Goal: Task Accomplishment & Management: Manage account settings

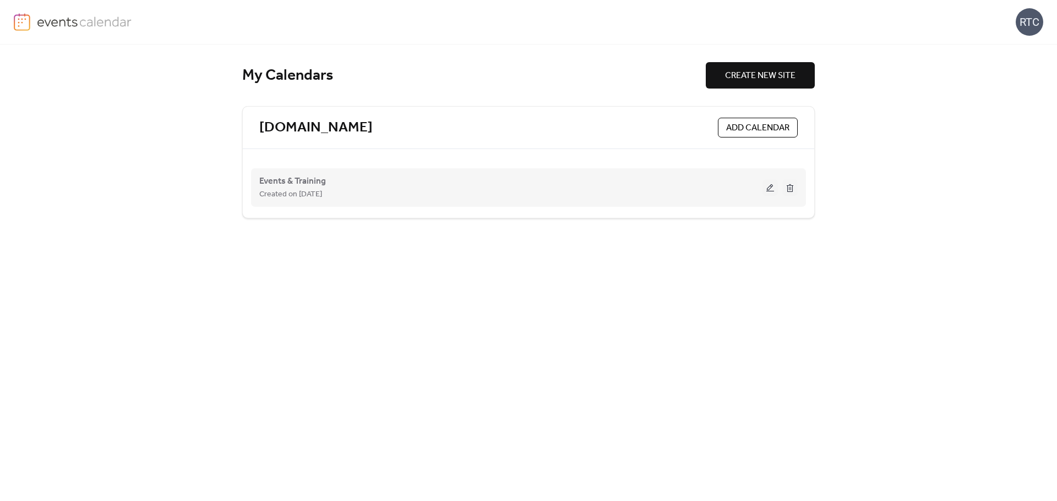
click at [773, 187] on button at bounding box center [769, 187] width 15 height 17
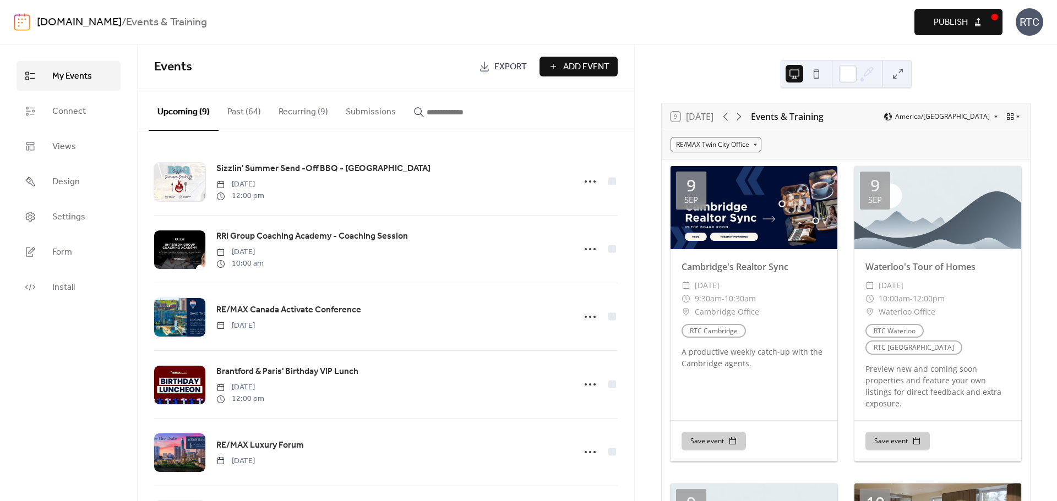
click at [298, 113] on button "Recurring (9)" at bounding box center [303, 109] width 67 height 41
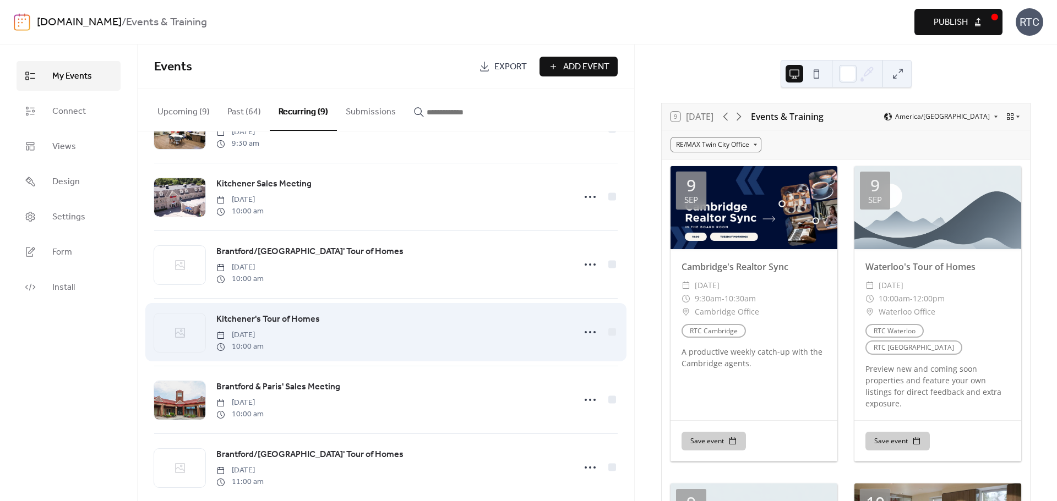
scroll to position [277, 0]
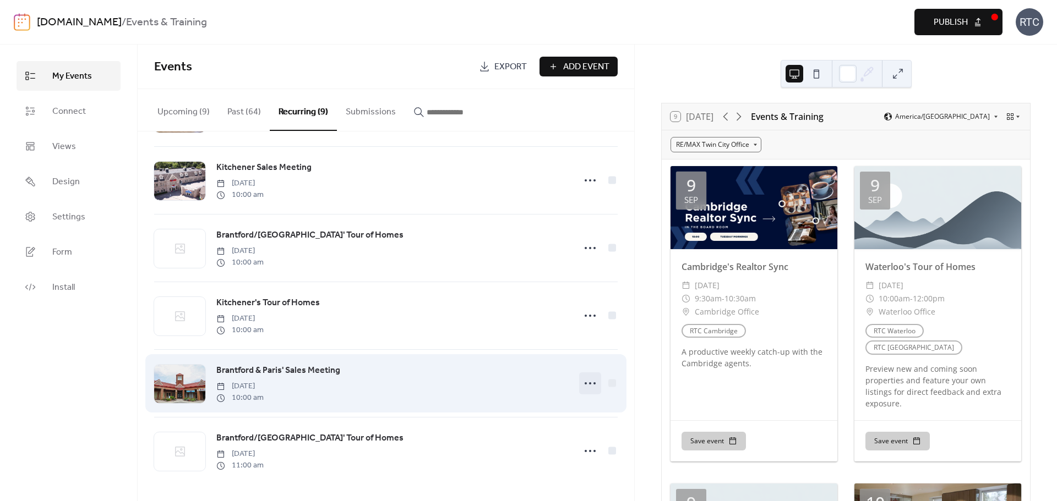
click at [582, 381] on icon at bounding box center [590, 384] width 18 height 18
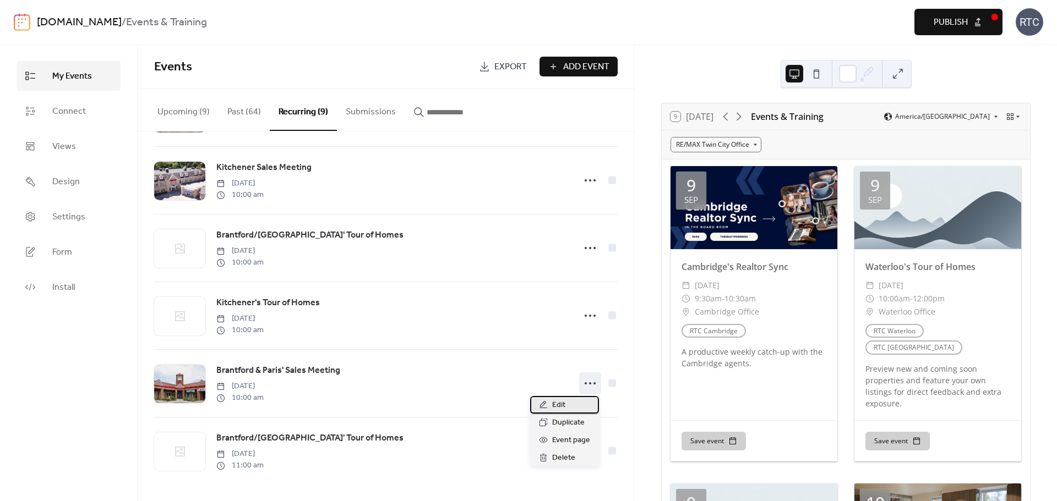
click at [563, 406] on span "Edit" at bounding box center [558, 405] width 13 height 13
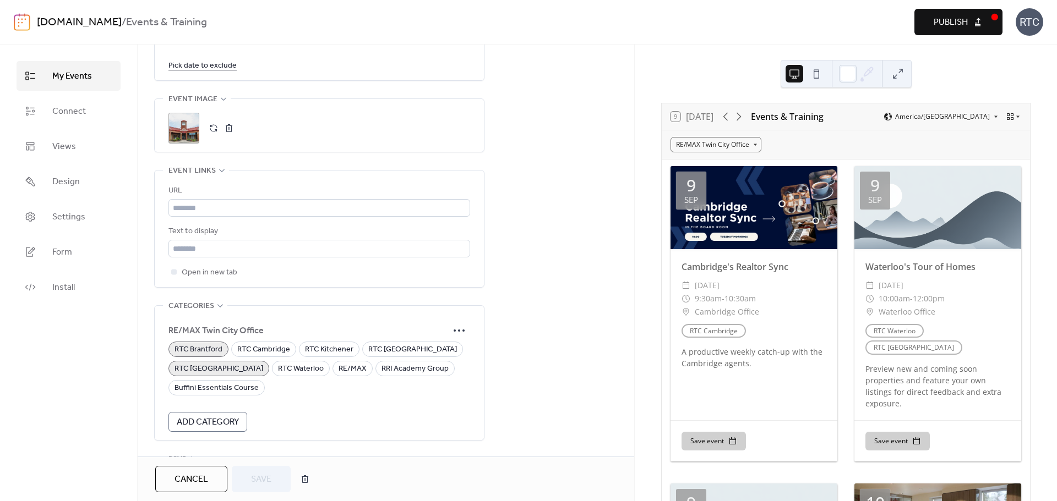
scroll to position [734, 0]
click at [227, 129] on button "button" at bounding box center [228, 126] width 15 height 15
click at [214, 129] on button "button" at bounding box center [213, 126] width 15 height 15
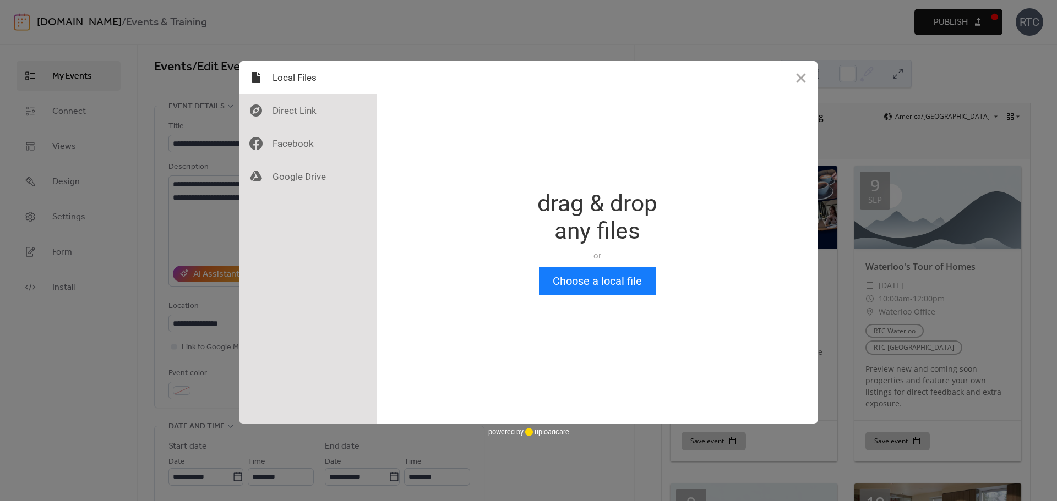
scroll to position [0, 0]
click at [582, 284] on button "Choose a local file" at bounding box center [597, 281] width 117 height 29
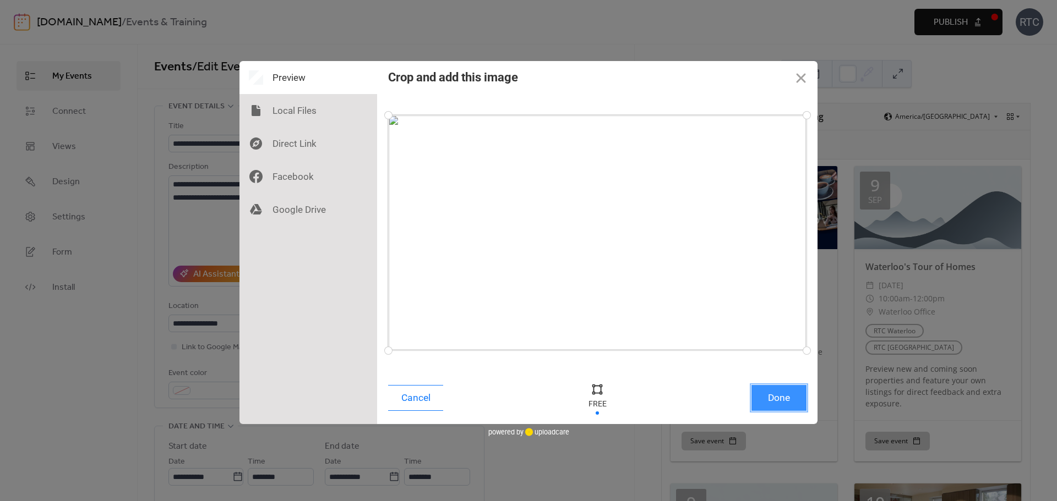
click at [768, 393] on button "Done" at bounding box center [778, 398] width 55 height 26
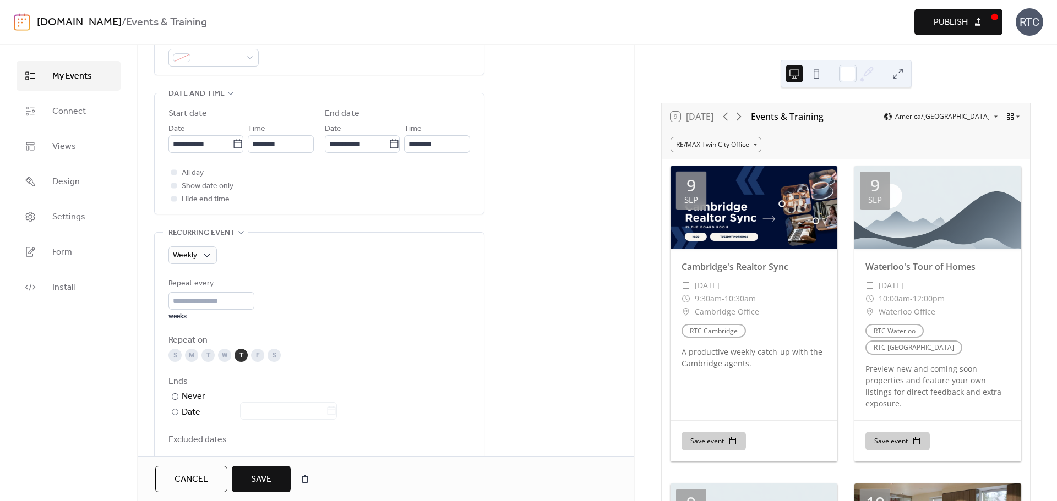
scroll to position [332, 0]
click at [253, 475] on span "Save" at bounding box center [261, 479] width 20 height 13
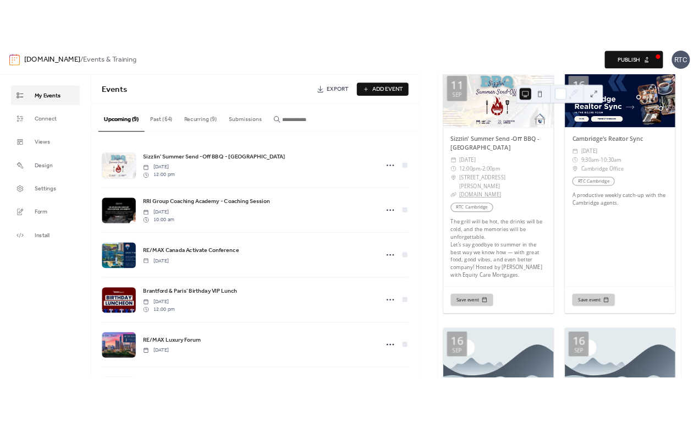
scroll to position [1429, 0]
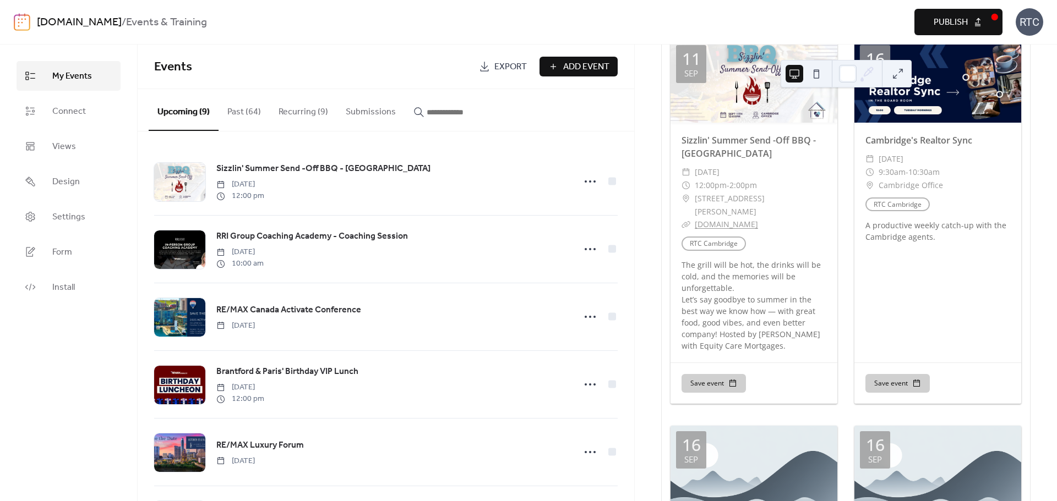
click at [962, 21] on span "Publish" at bounding box center [950, 22] width 34 height 13
click at [288, 114] on button "Recurring (9)" at bounding box center [303, 109] width 67 height 41
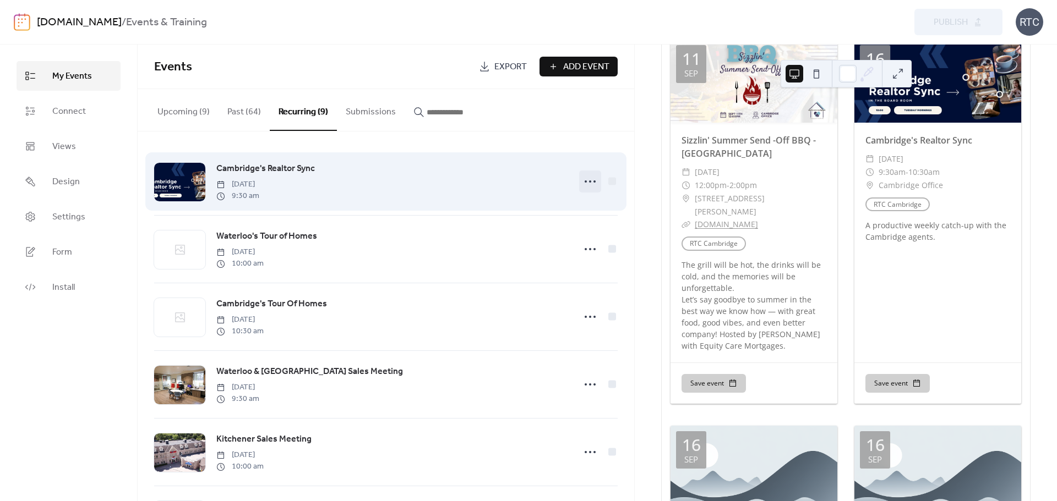
click at [587, 186] on icon at bounding box center [590, 182] width 18 height 18
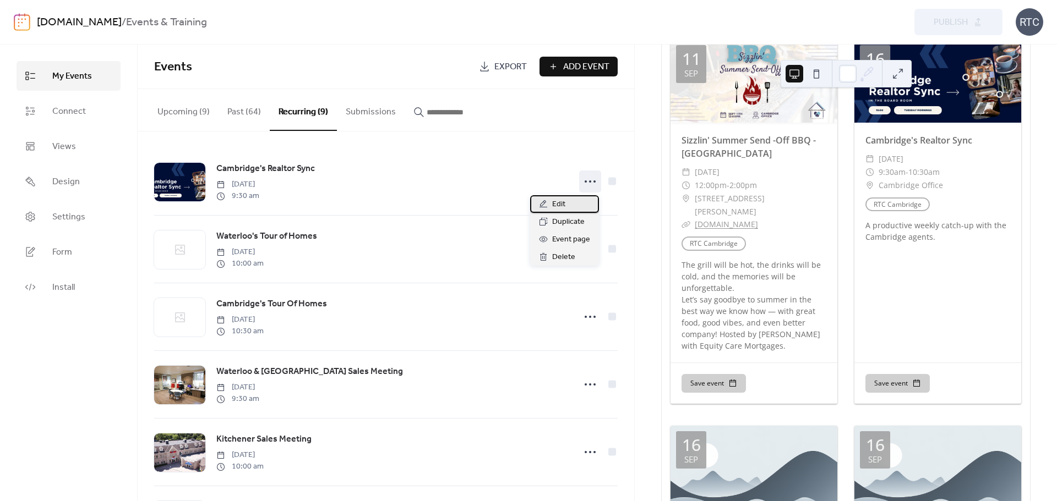
click at [546, 206] on icon at bounding box center [543, 204] width 9 height 9
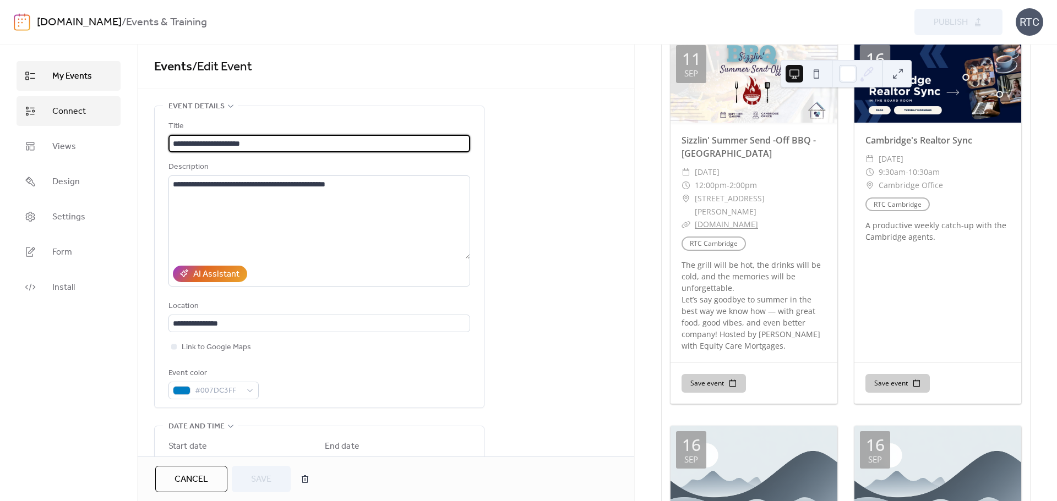
drag, startPoint x: 284, startPoint y: 141, endPoint x: 54, endPoint y: 125, distance: 230.6
click at [54, 125] on div "**********" at bounding box center [528, 273] width 1057 height 457
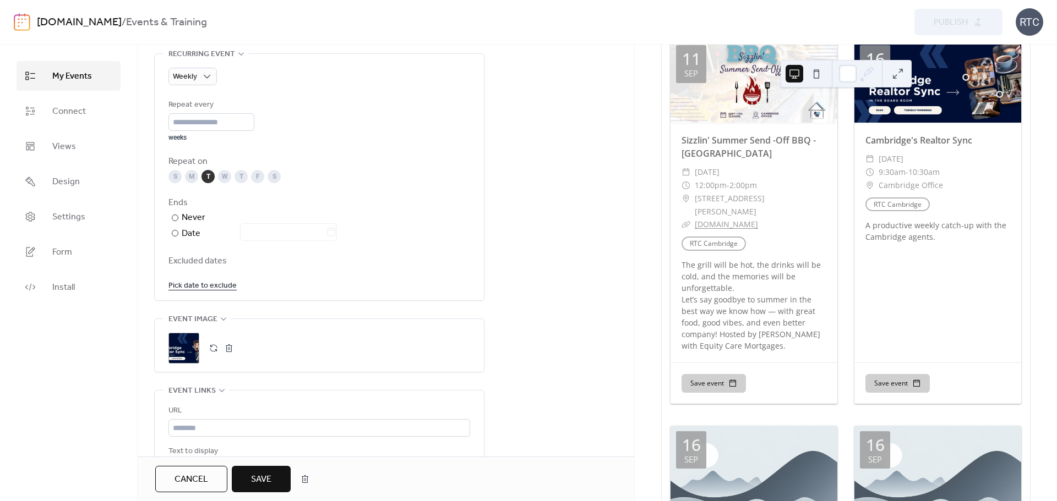
scroll to position [513, 0]
type input "**********"
click at [231, 347] on button "button" at bounding box center [228, 347] width 15 height 15
click at [213, 350] on button "button" at bounding box center [213, 347] width 15 height 15
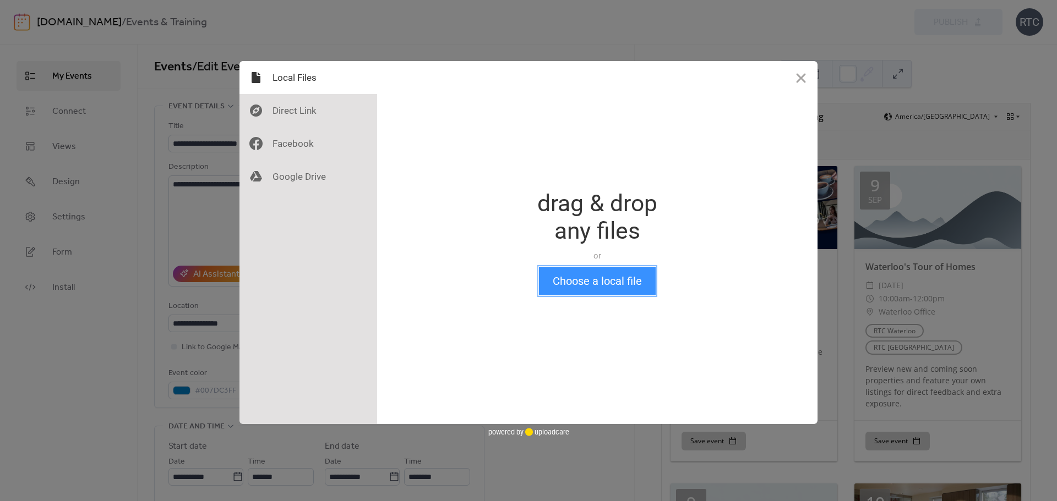
click at [581, 291] on button "Choose a local file" at bounding box center [597, 281] width 117 height 29
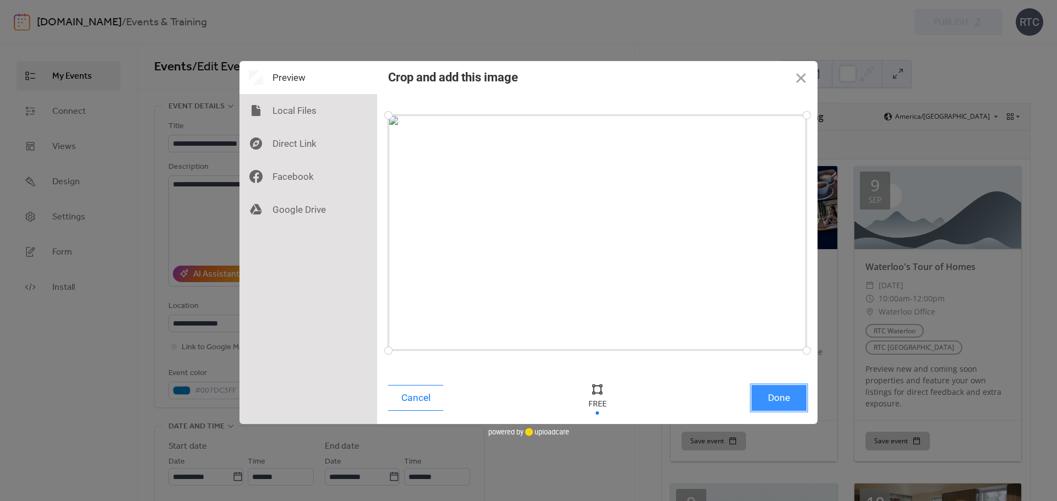
click at [766, 396] on button "Done" at bounding box center [778, 398] width 55 height 26
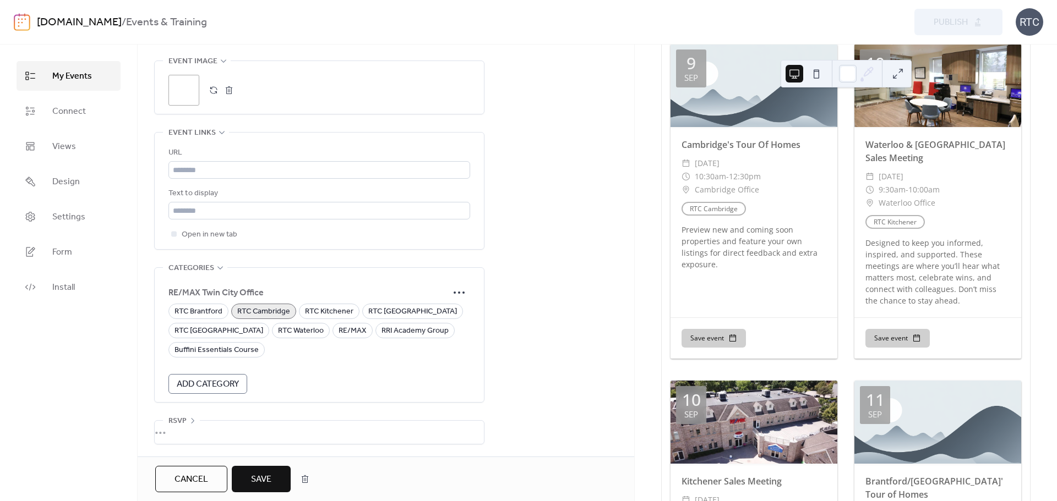
scroll to position [440, 0]
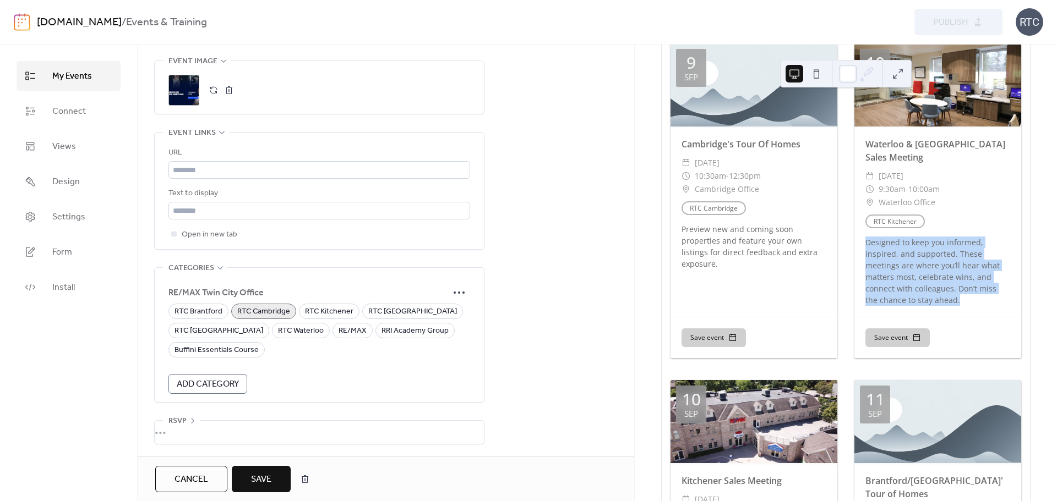
drag, startPoint x: 950, startPoint y: 282, endPoint x: 862, endPoint y: 226, distance: 104.4
click at [862, 237] on div "Designed to keep you informed, inspired, and supported. These meetings are wher…" at bounding box center [937, 271] width 167 height 69
copy div "Designed to keep you informed, inspired, and supported. These meetings are wher…"
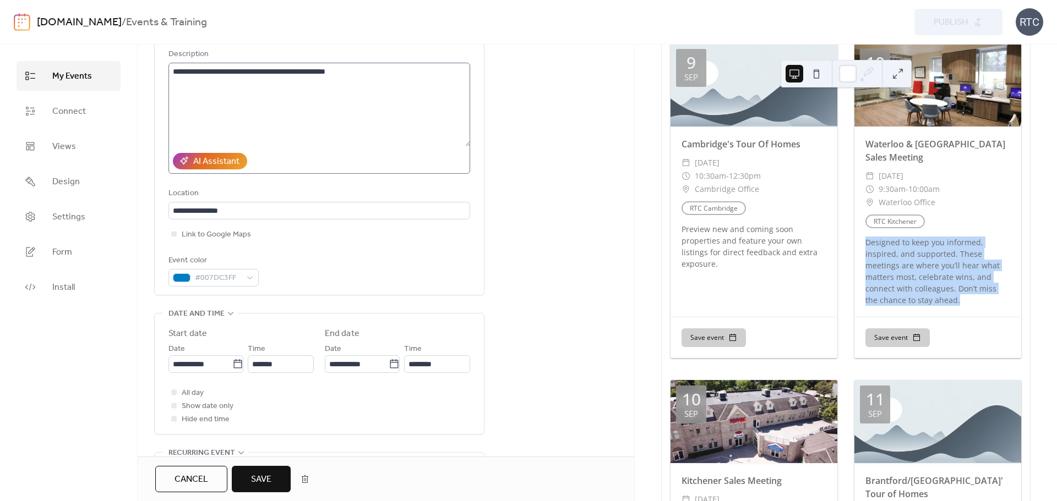
scroll to position [112, 0]
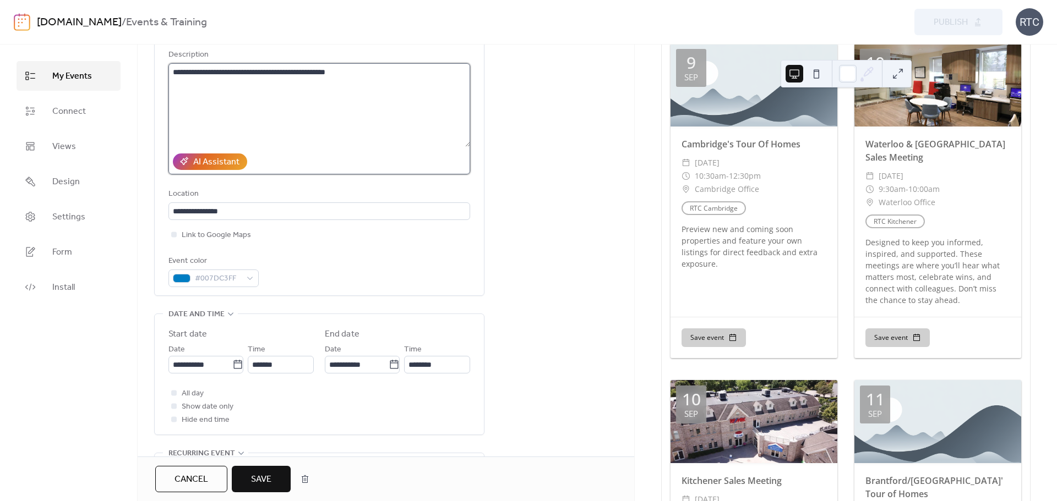
click at [223, 97] on textarea "**********" at bounding box center [319, 105] width 302 height 84
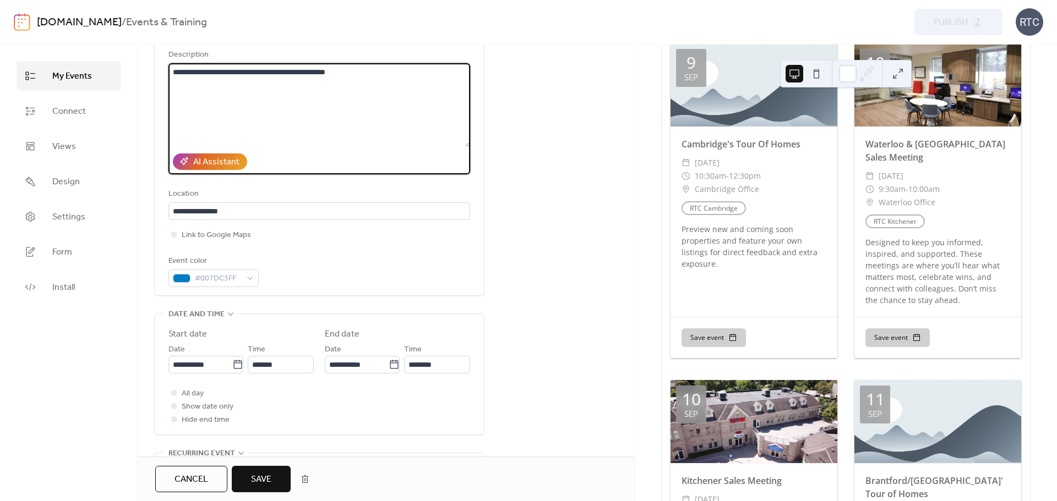
paste textarea "**********"
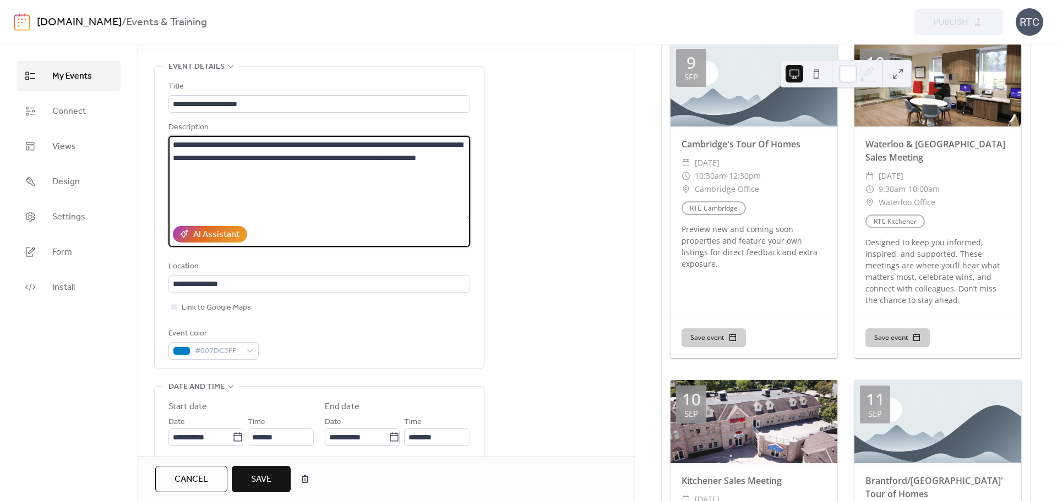
scroll to position [0, 0]
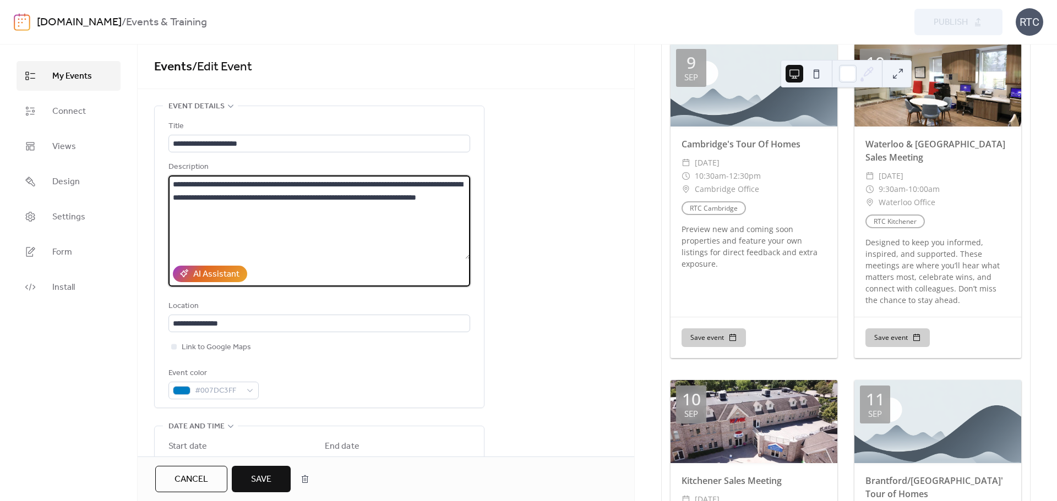
type textarea "**********"
click at [269, 480] on span "Save" at bounding box center [261, 479] width 20 height 13
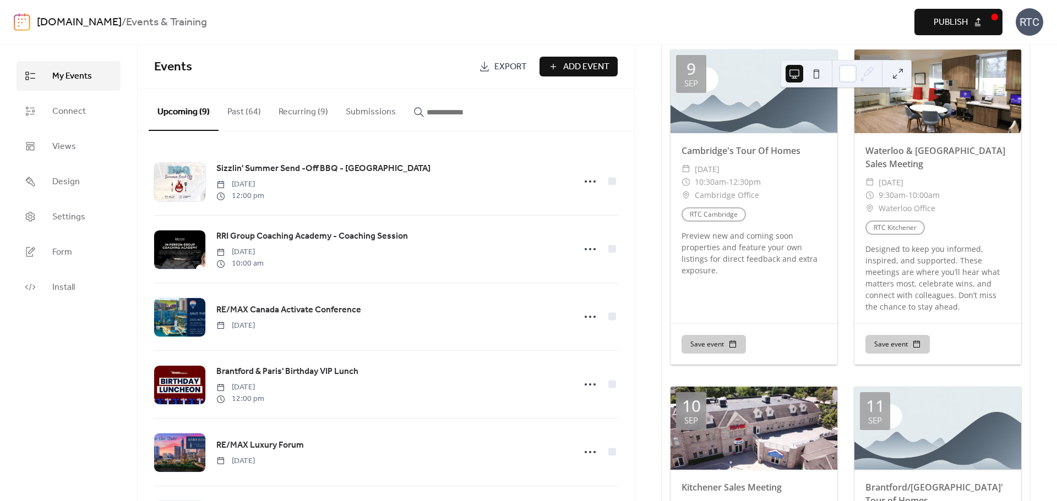
scroll to position [463, 0]
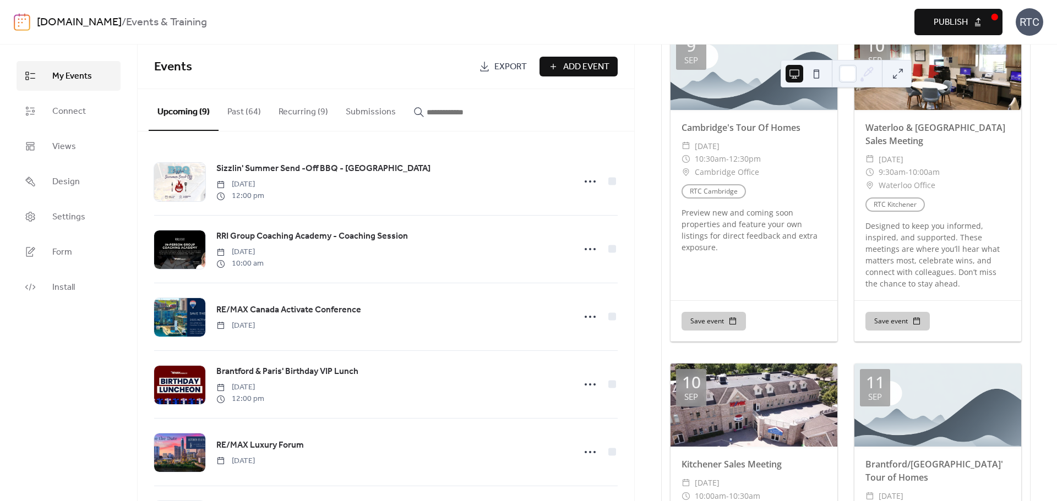
click at [300, 120] on button "Recurring (9)" at bounding box center [303, 109] width 67 height 41
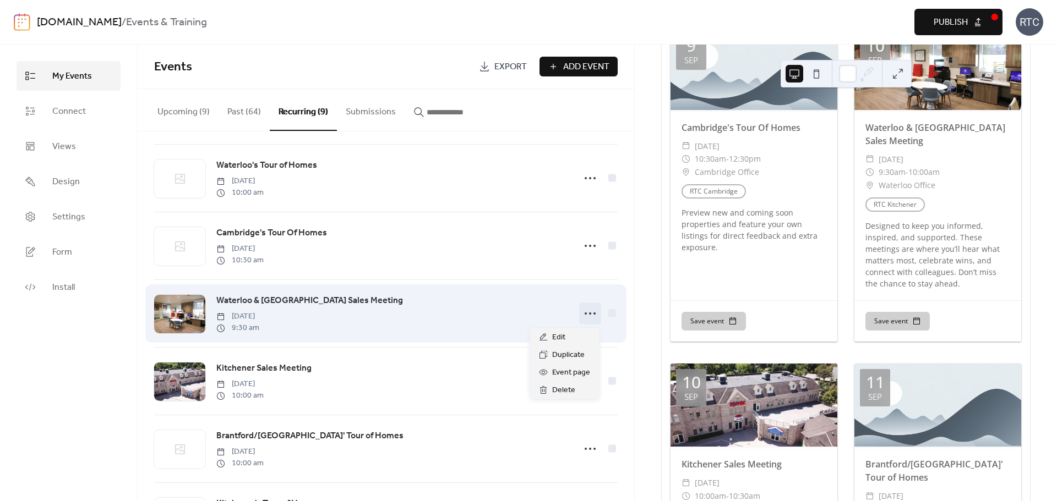
scroll to position [72, 0]
click at [591, 316] on icon at bounding box center [590, 313] width 18 height 18
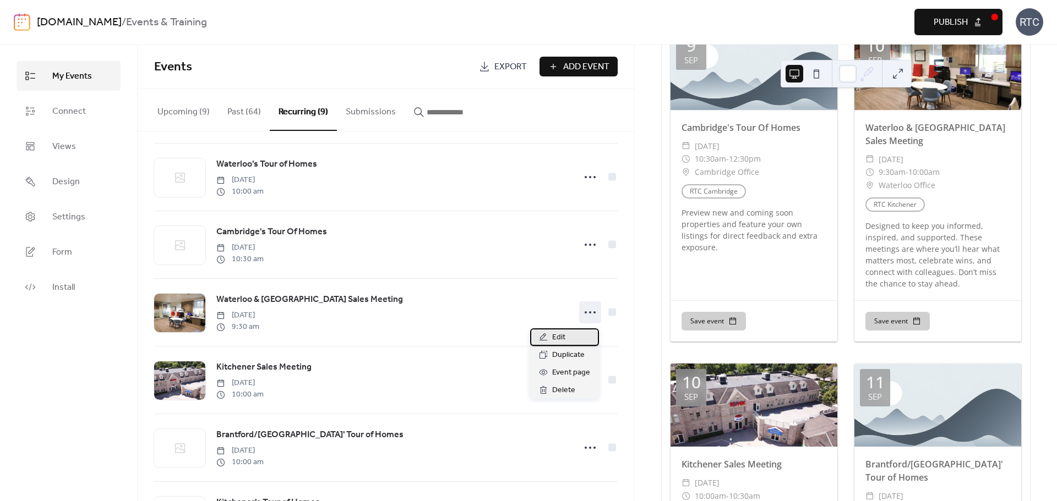
click at [551, 340] on div "Edit" at bounding box center [564, 338] width 69 height 18
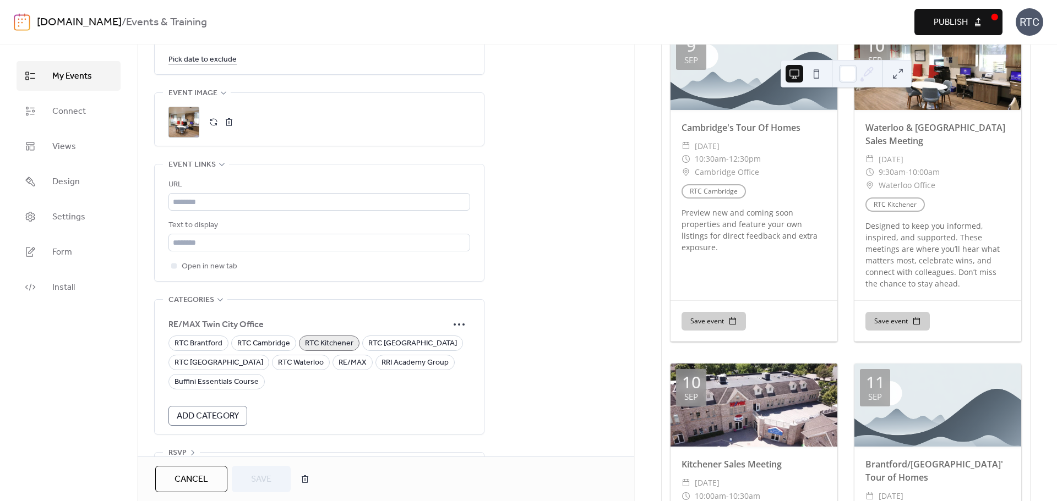
scroll to position [738, 0]
click at [234, 123] on button "button" at bounding box center [228, 121] width 15 height 15
click at [216, 123] on button "button" at bounding box center [213, 121] width 15 height 15
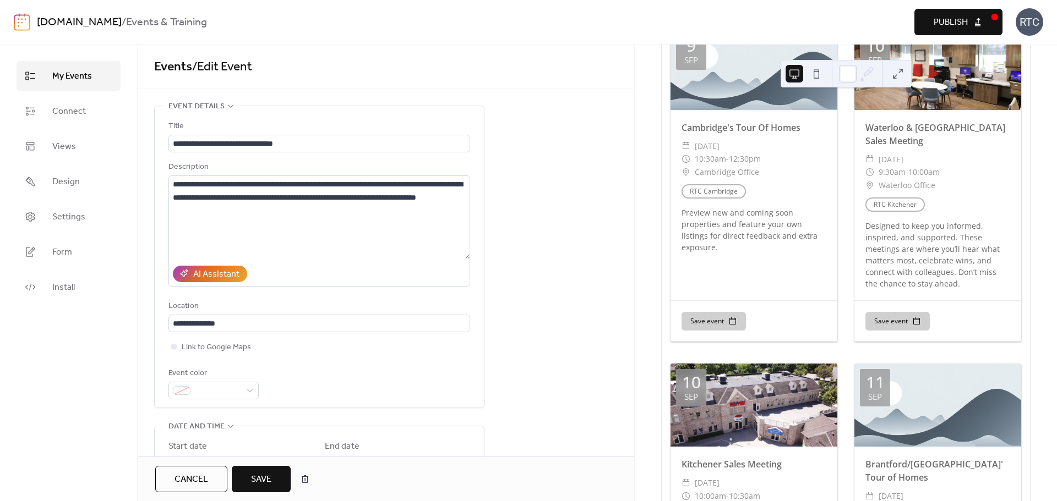
scroll to position [0, 0]
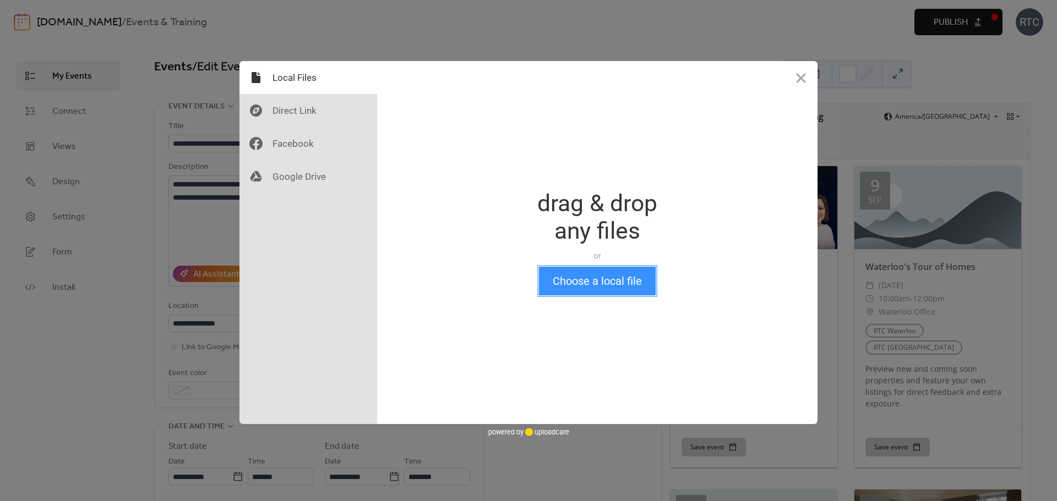
click at [623, 288] on button "Choose a local file" at bounding box center [597, 281] width 117 height 29
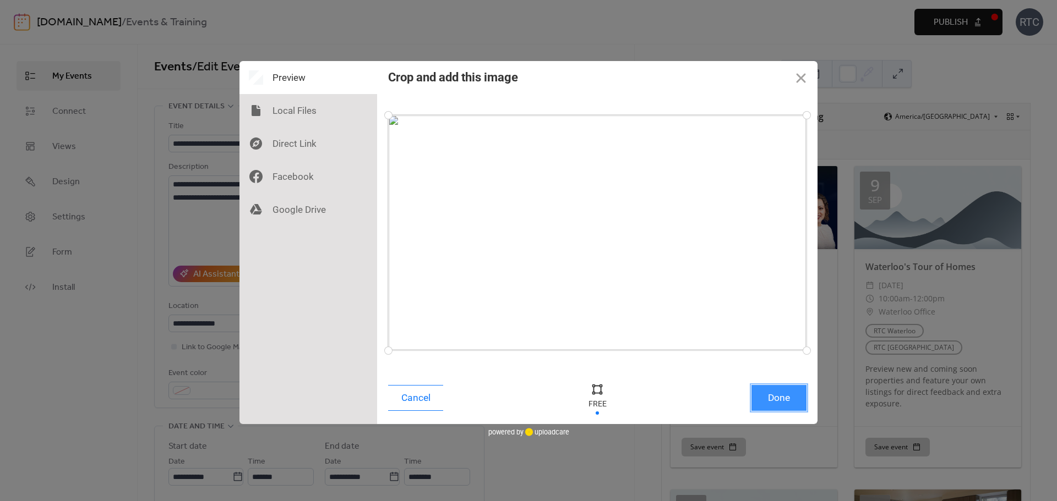
click at [787, 406] on button "Done" at bounding box center [778, 398] width 55 height 26
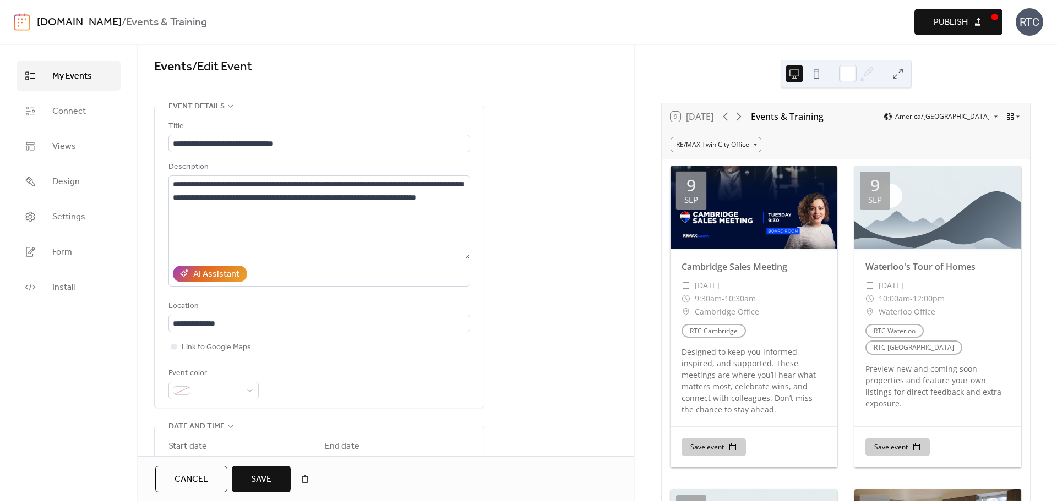
scroll to position [610, 0]
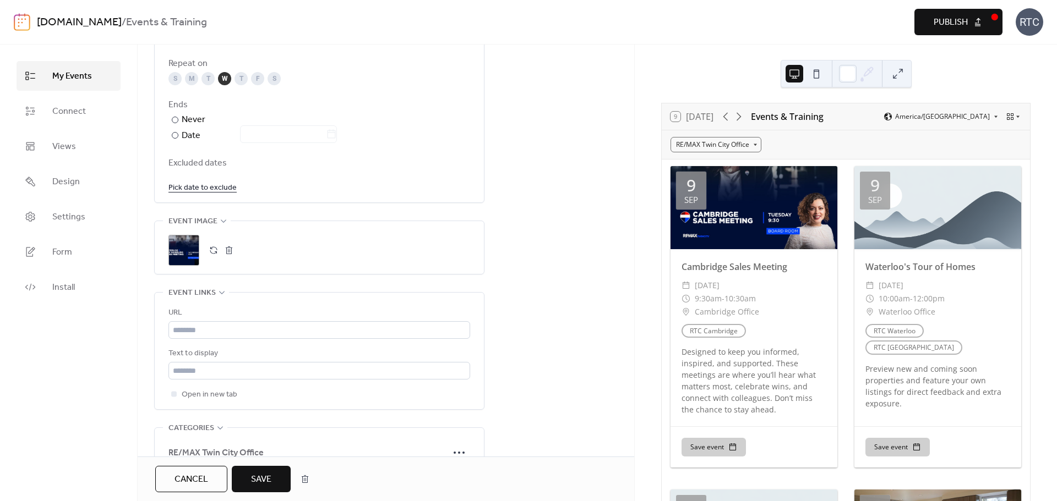
click at [266, 479] on span "Save" at bounding box center [261, 479] width 20 height 13
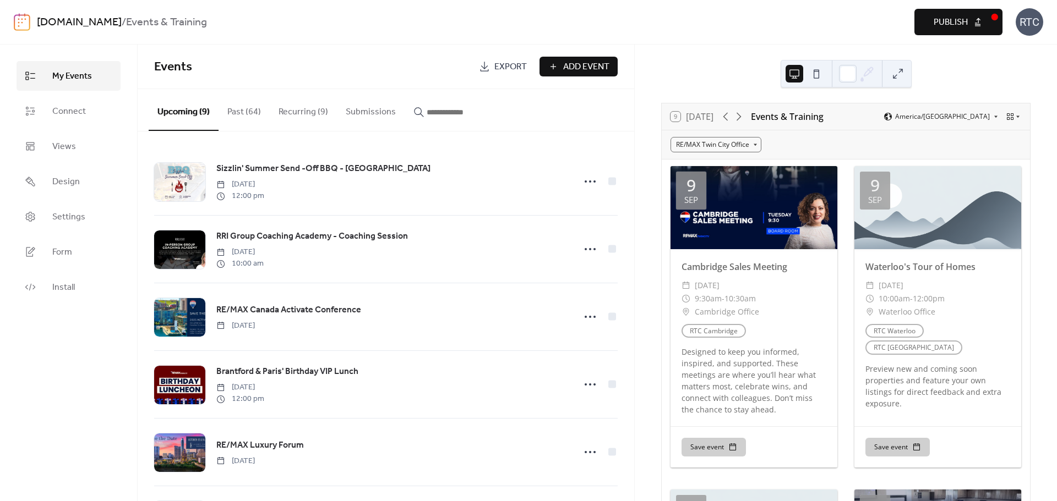
click at [297, 101] on button "Recurring (9)" at bounding box center [303, 109] width 67 height 41
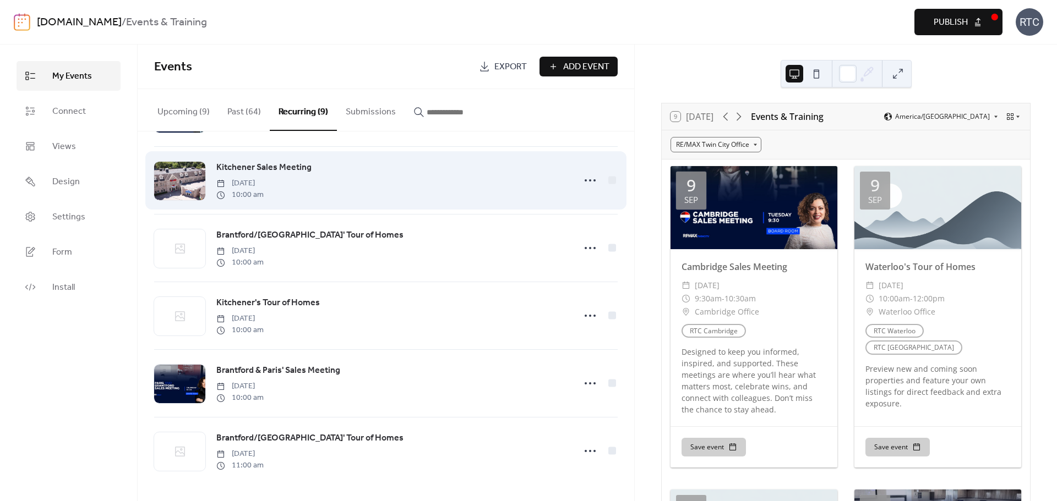
scroll to position [277, 0]
click at [589, 180] on icon at bounding box center [590, 181] width 18 height 18
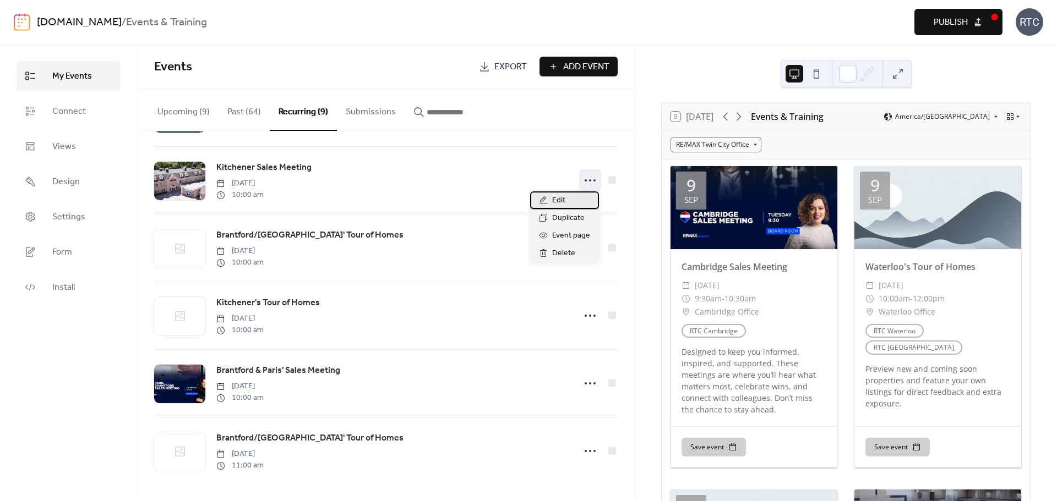
click at [563, 200] on span "Edit" at bounding box center [558, 200] width 13 height 13
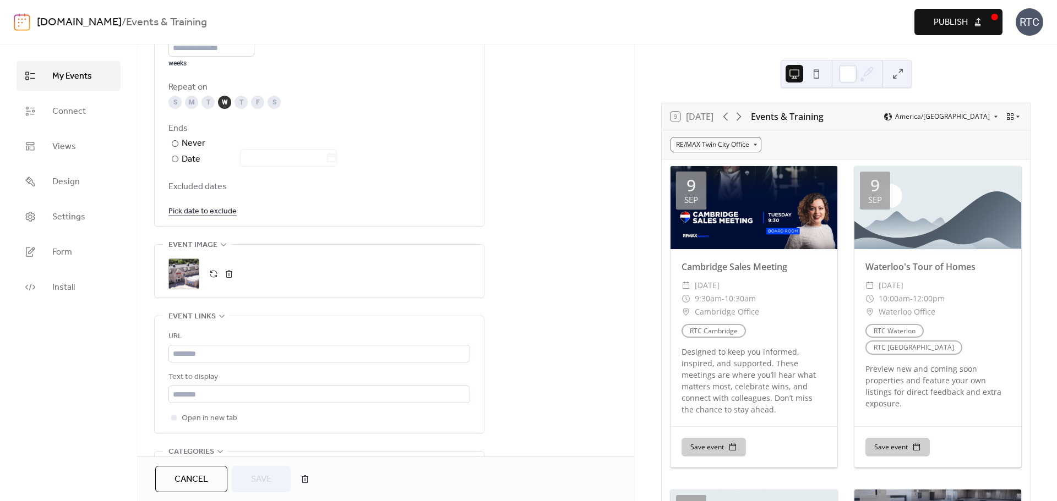
scroll to position [587, 0]
drag, startPoint x: 242, startPoint y: 272, endPoint x: 234, endPoint y: 275, distance: 8.4
click at [240, 273] on div ";" at bounding box center [319, 273] width 302 height 31
click at [234, 275] on button "button" at bounding box center [228, 273] width 15 height 15
click at [215, 278] on button "button" at bounding box center [213, 273] width 15 height 15
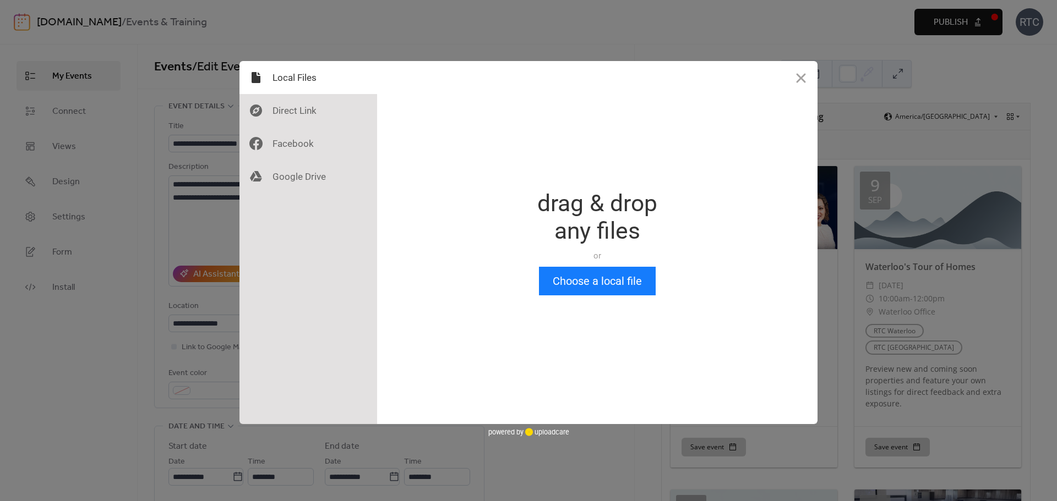
scroll to position [0, 0]
click at [607, 284] on button "Choose a local file" at bounding box center [597, 281] width 117 height 29
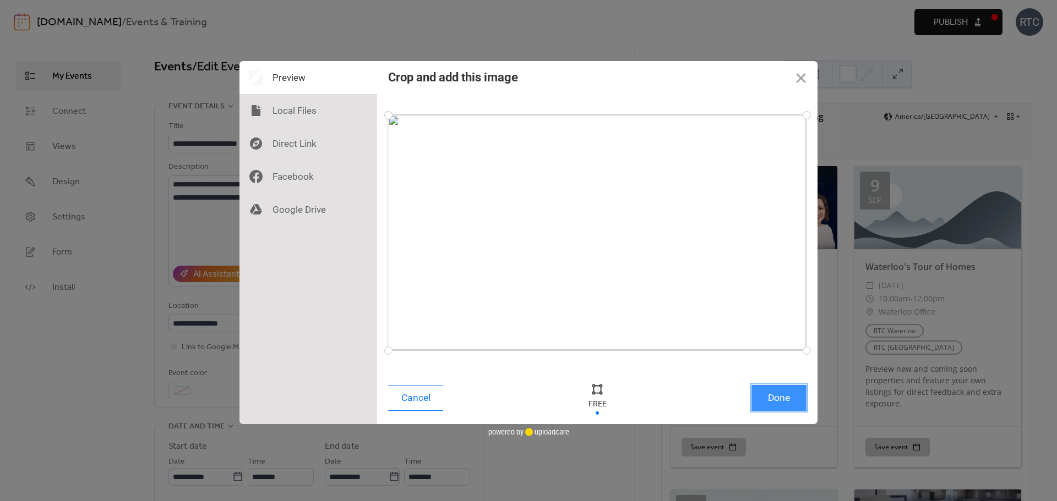
click at [769, 404] on button "Done" at bounding box center [778, 398] width 55 height 26
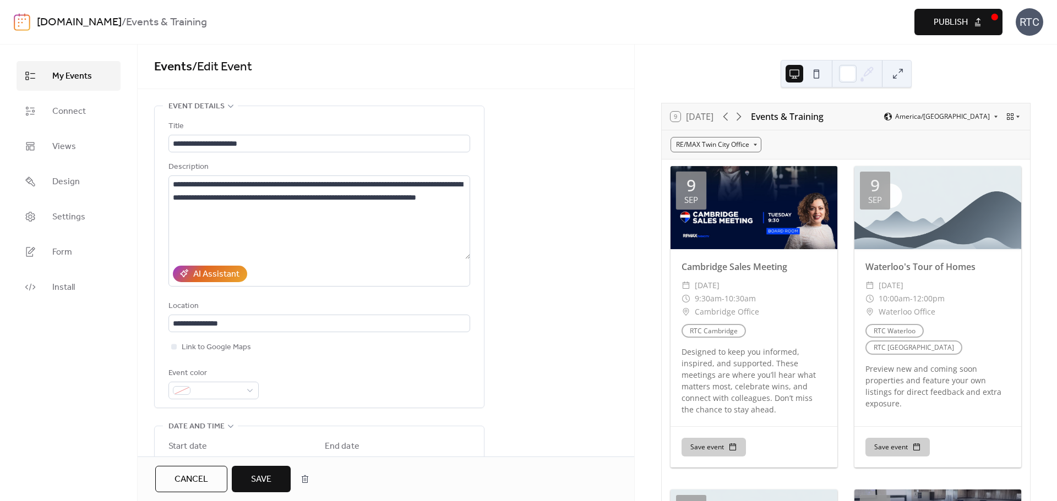
scroll to position [610, 0]
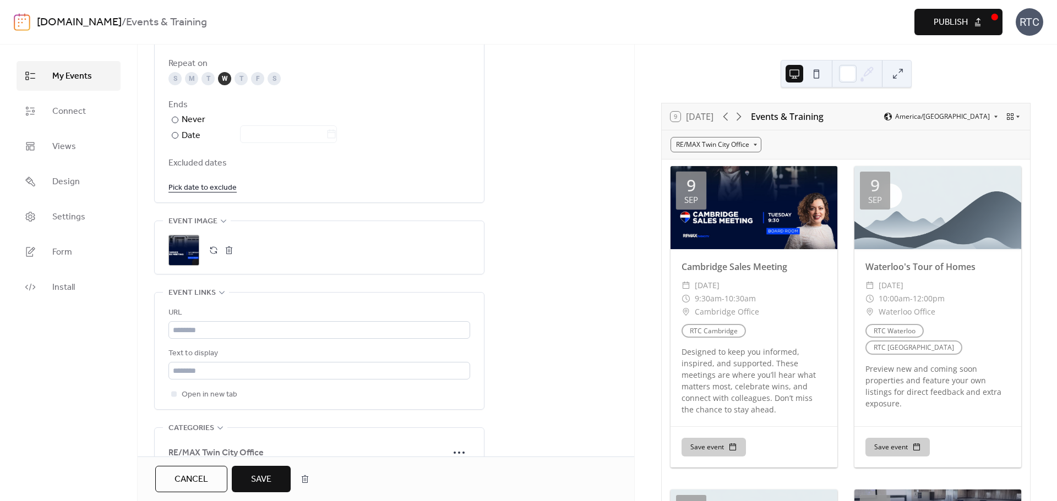
click at [273, 479] on button "Save" at bounding box center [261, 479] width 59 height 26
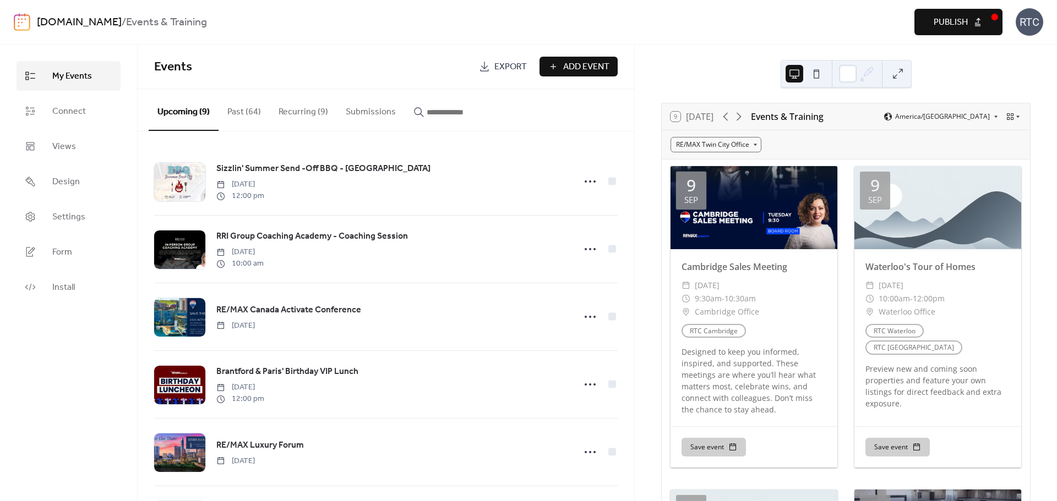
click at [950, 23] on span "Publish" at bounding box center [950, 22] width 34 height 13
click at [280, 106] on button "Recurring (9)" at bounding box center [303, 109] width 67 height 41
